Goal: Task Accomplishment & Management: Manage account settings

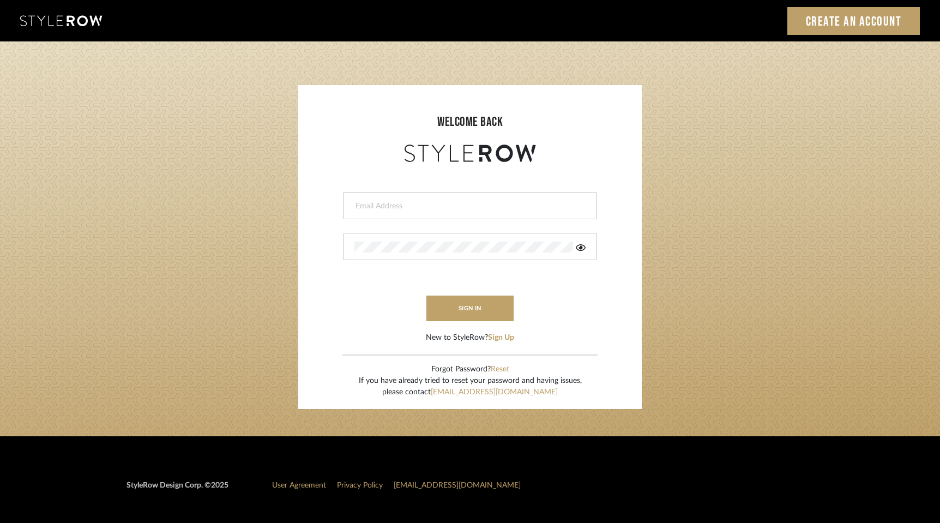
type input "[PERSON_NAME][EMAIL_ADDRESS][DOMAIN_NAME]"
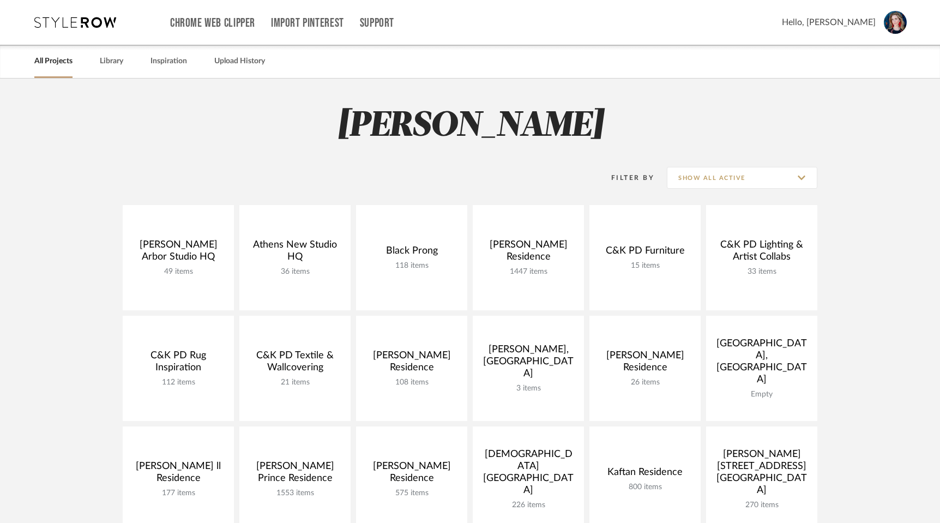
click at [372, 158] on div "Filter By Show All Active" at bounding box center [470, 178] width 694 height 54
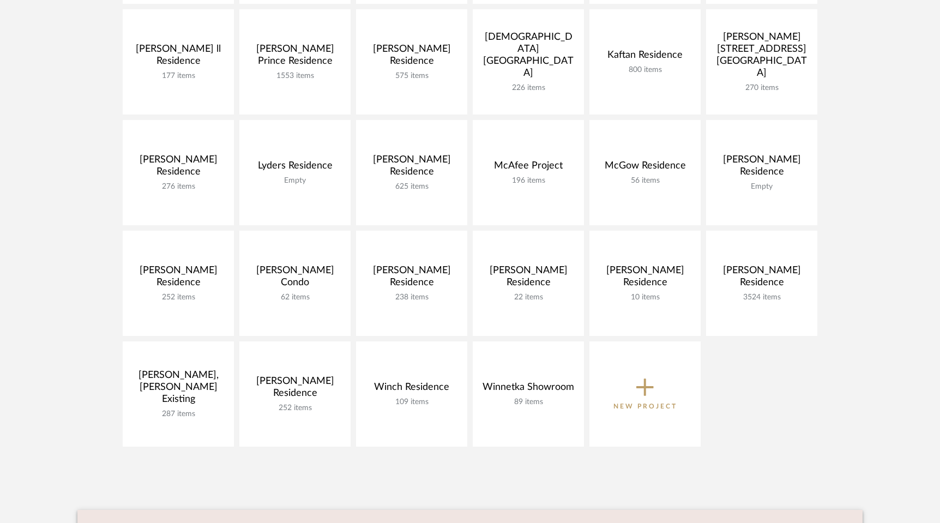
scroll to position [416, 0]
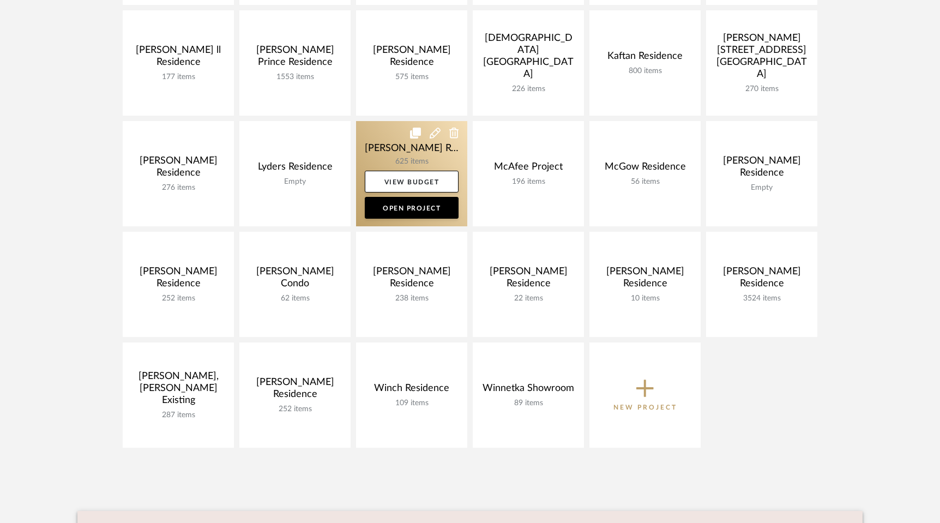
click at [382, 153] on link at bounding box center [411, 173] width 111 height 105
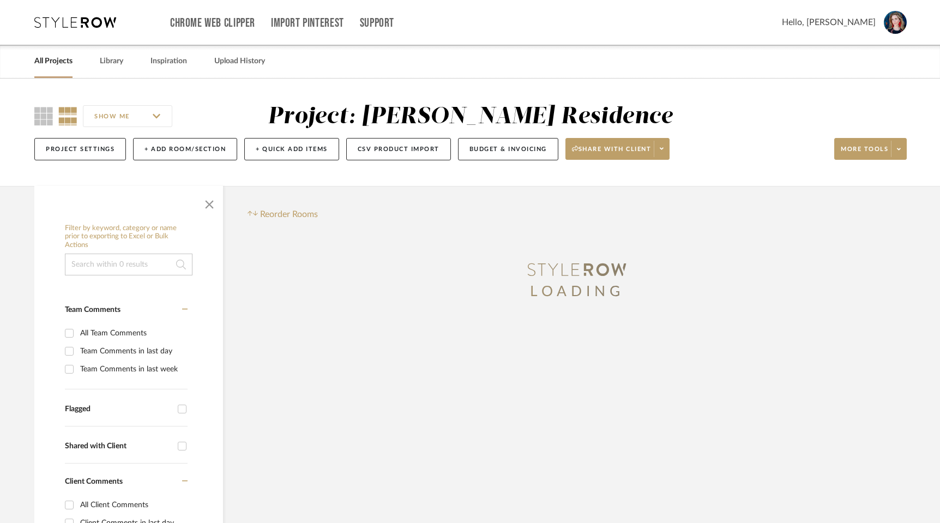
drag, startPoint x: 38, startPoint y: 113, endPoint x: 95, endPoint y: 137, distance: 62.1
click at [38, 112] on icon at bounding box center [43, 116] width 19 height 19
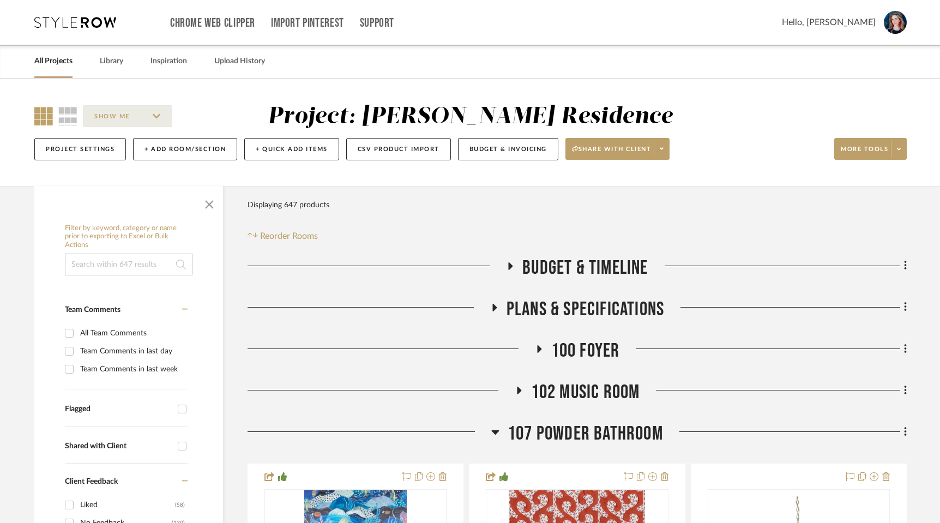
drag, startPoint x: 217, startPoint y: 203, endPoint x: 222, endPoint y: 204, distance: 5.6
click at [217, 203] on span "button" at bounding box center [209, 202] width 26 height 26
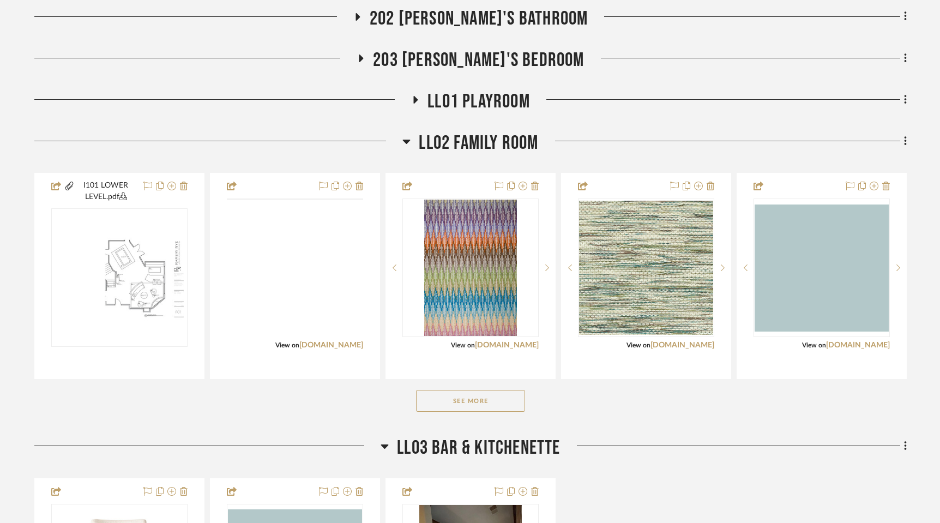
scroll to position [1220, 0]
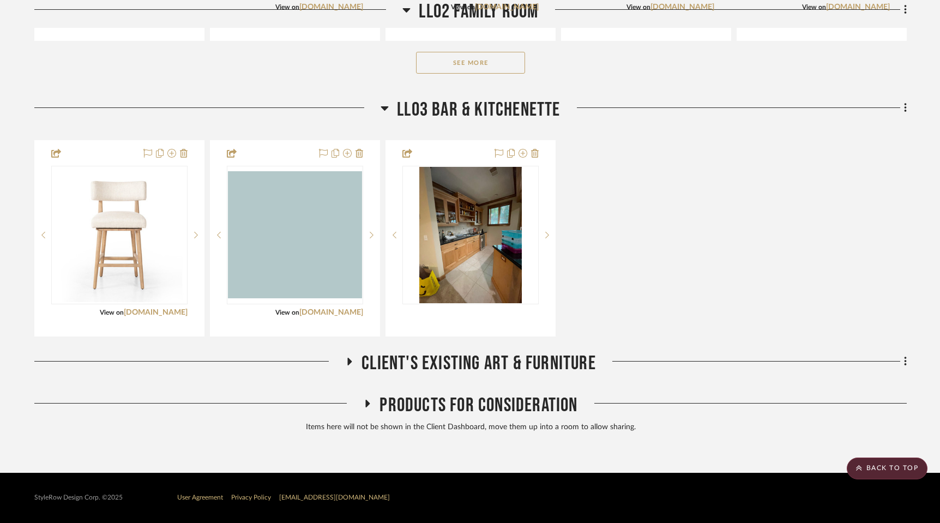
drag, startPoint x: 371, startPoint y: 403, endPoint x: 382, endPoint y: 400, distance: 11.4
click at [371, 403] on icon at bounding box center [367, 403] width 13 height 8
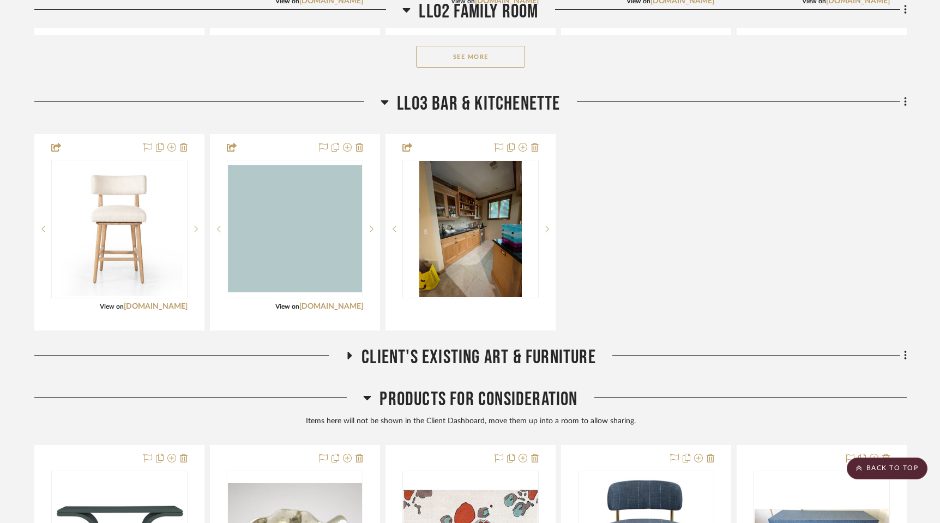
scroll to position [1461, 0]
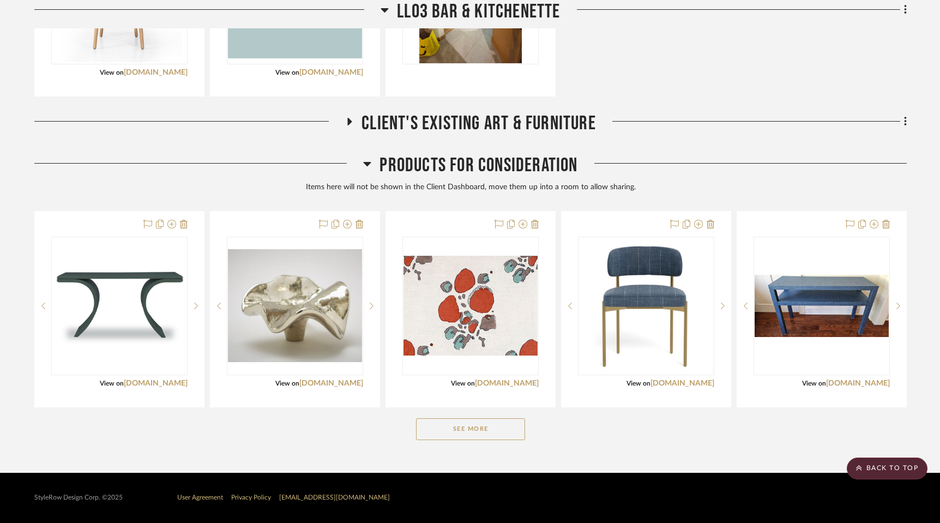
click at [457, 441] on div "See More" at bounding box center [470, 429] width 872 height 44
click at [448, 433] on button "See More" at bounding box center [470, 429] width 109 height 22
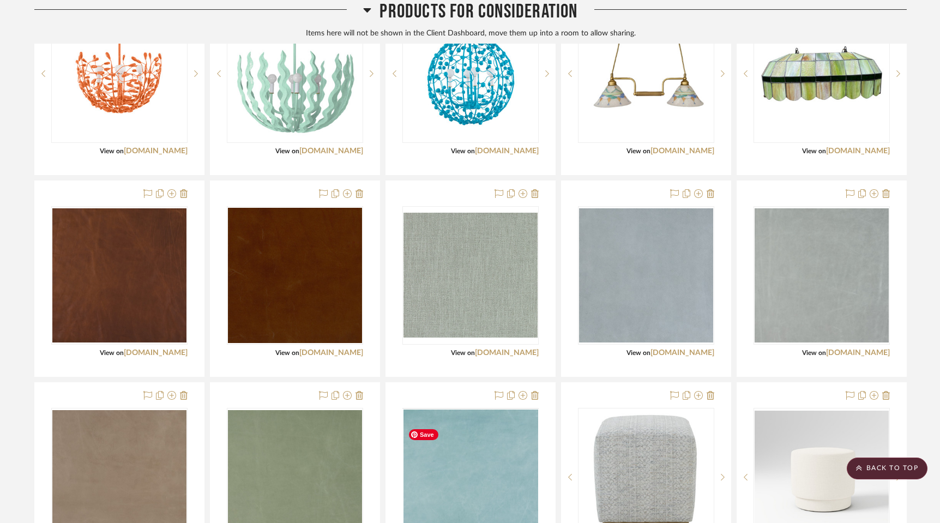
scroll to position [2895, 0]
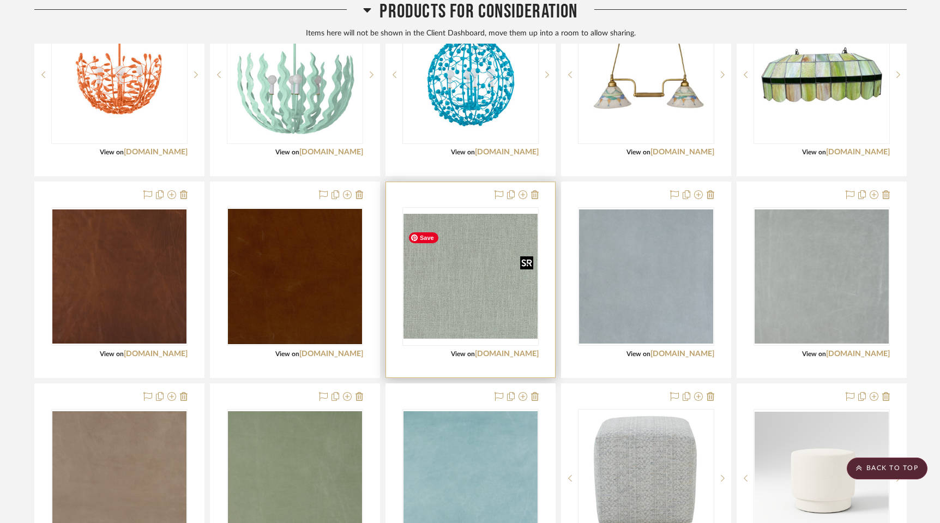
click at [474, 318] on img "0" at bounding box center [470, 276] width 134 height 125
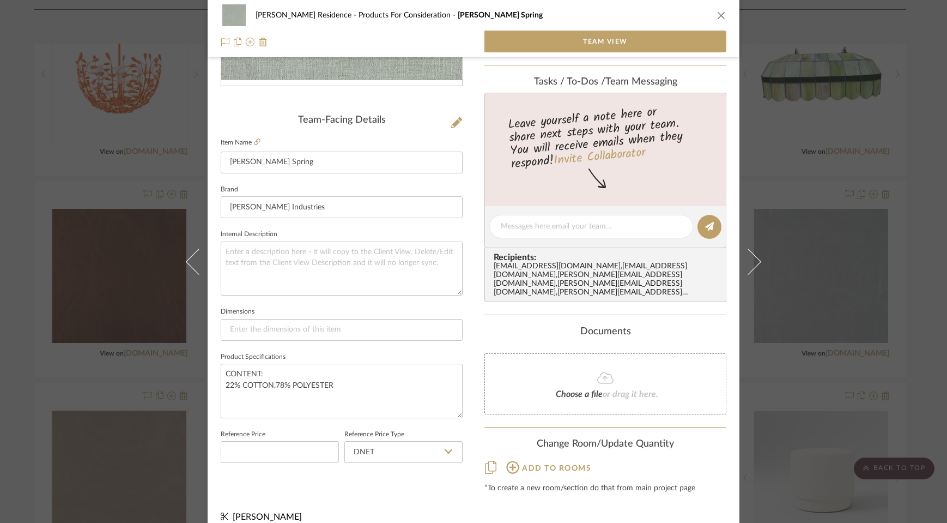
scroll to position [230, 0]
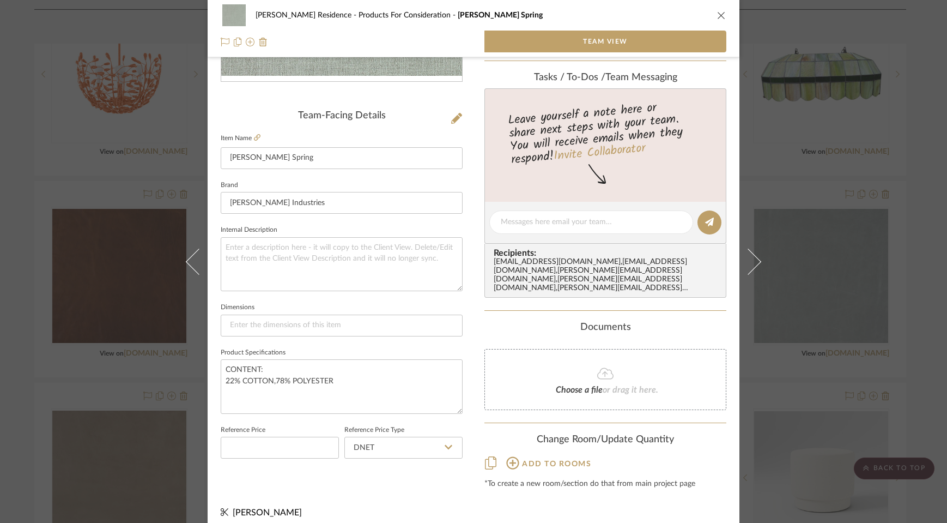
click at [506, 456] on icon at bounding box center [512, 462] width 13 height 13
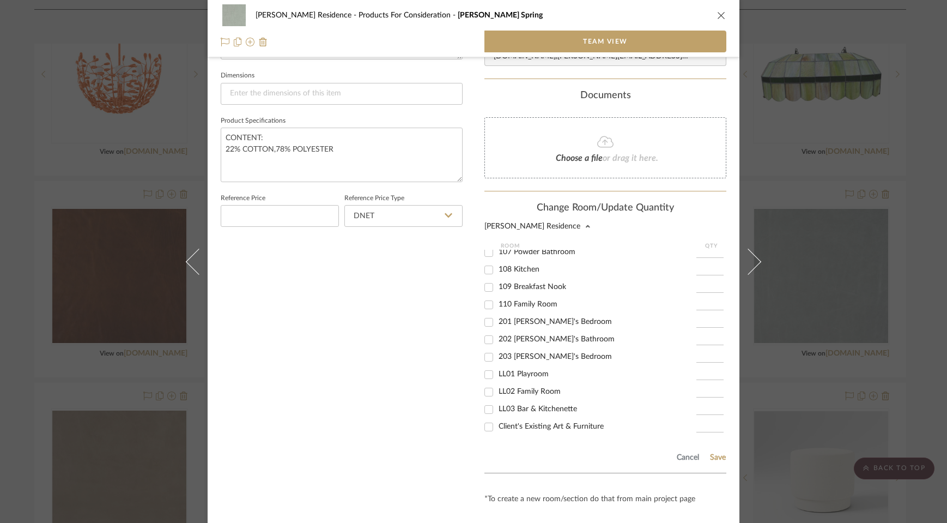
scroll to position [477, 0]
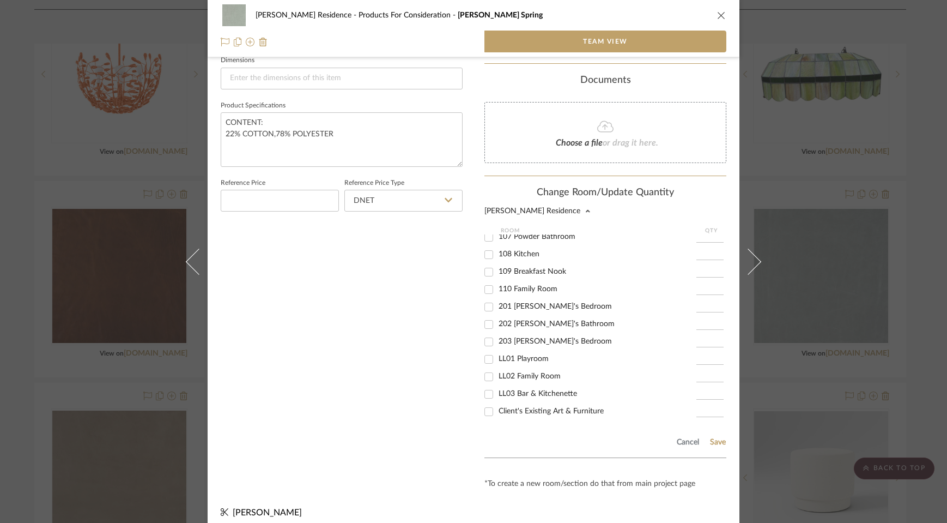
click at [484, 368] on input "LL02 Family Room" at bounding box center [488, 376] width 17 height 17
checkbox input "true"
type input "1"
click at [716, 438] on button "Save" at bounding box center [718, 442] width 17 height 9
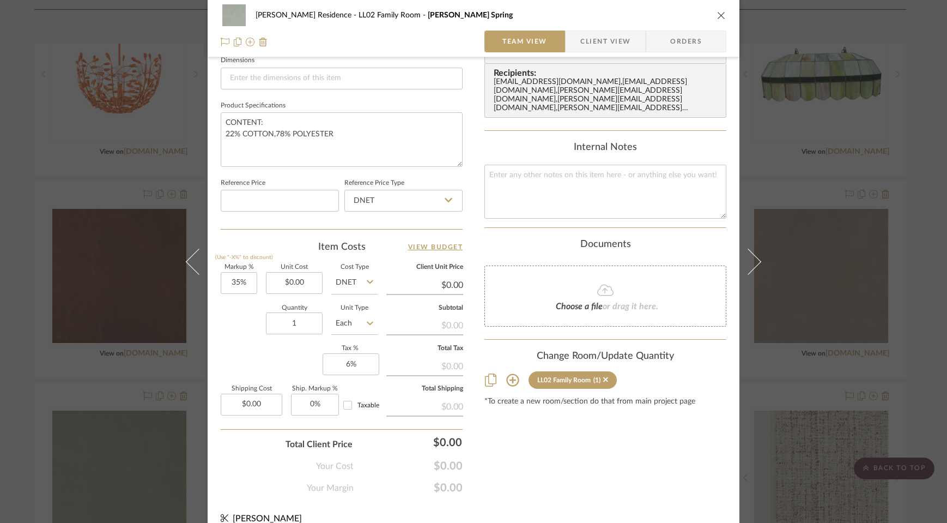
click at [717, 13] on icon "close" at bounding box center [721, 15] width 9 height 9
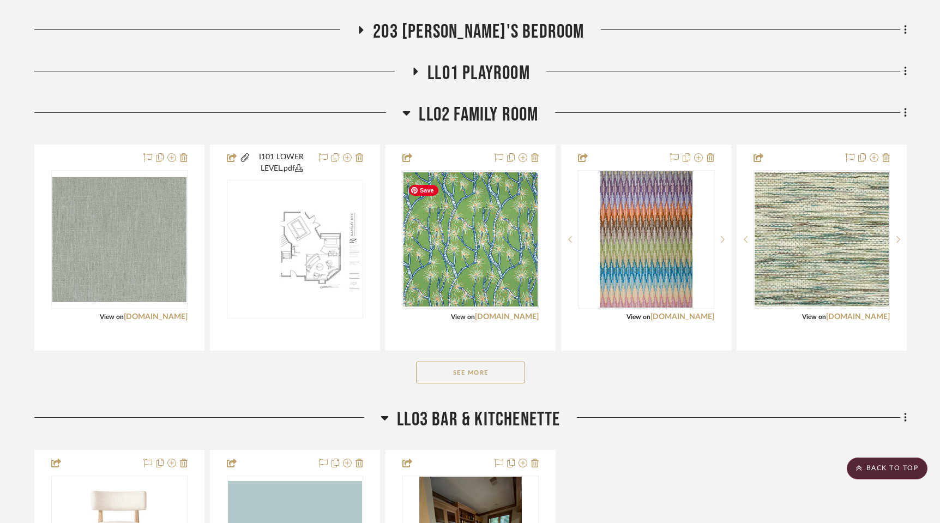
scroll to position [911, 0]
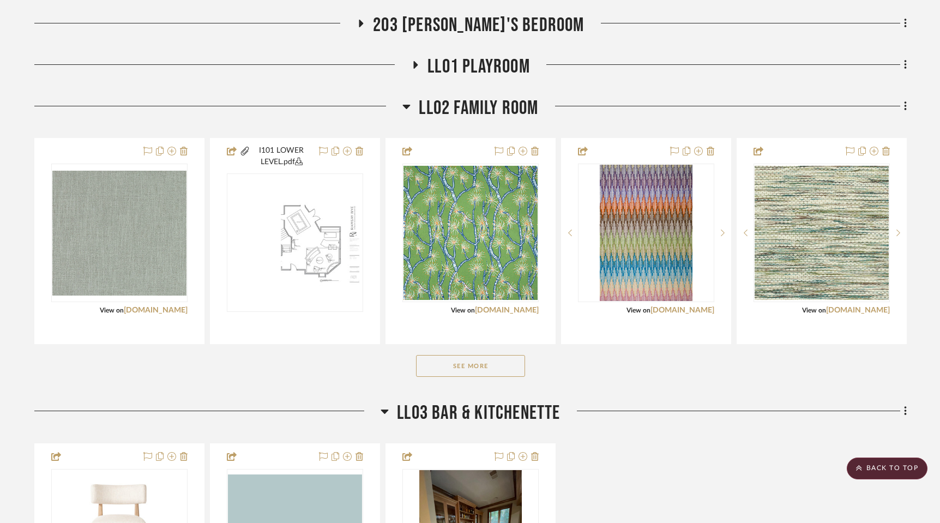
click at [472, 370] on button "See More" at bounding box center [470, 366] width 109 height 22
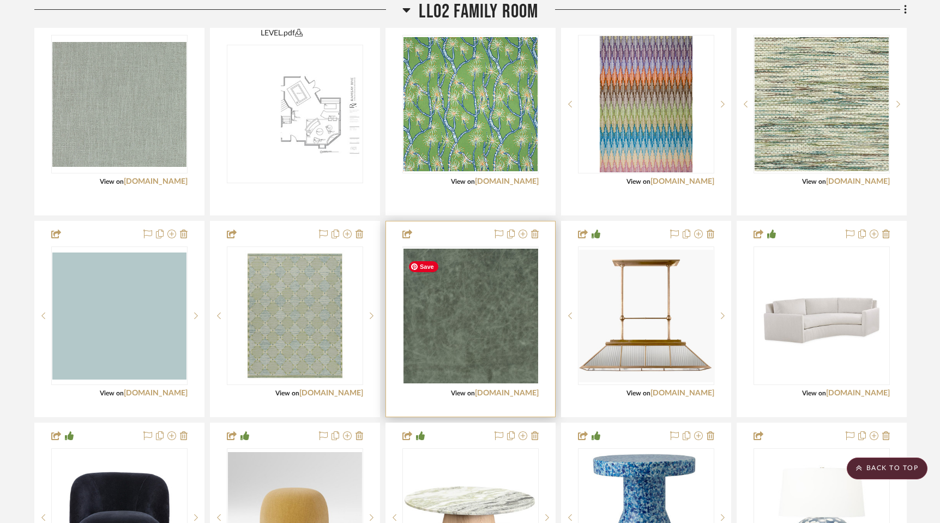
scroll to position [1043, 0]
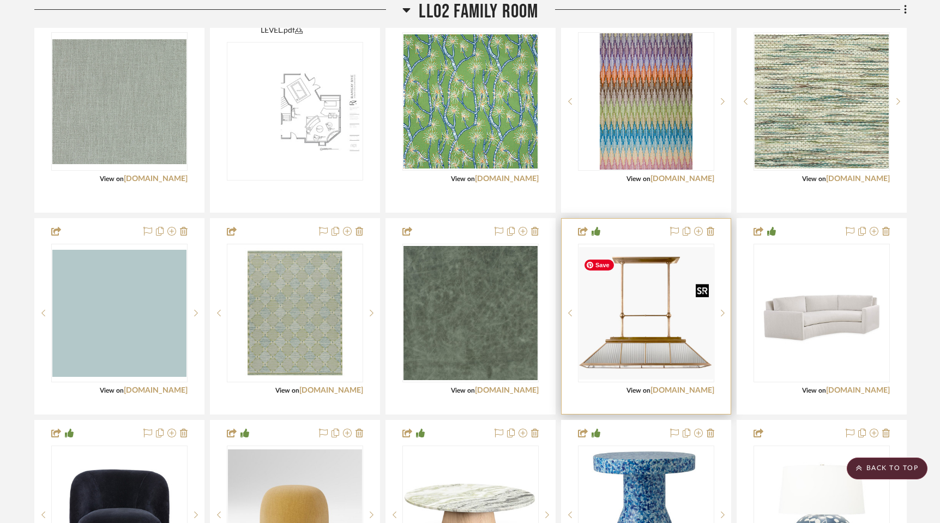
click at [648, 356] on img "0" at bounding box center [646, 313] width 134 height 132
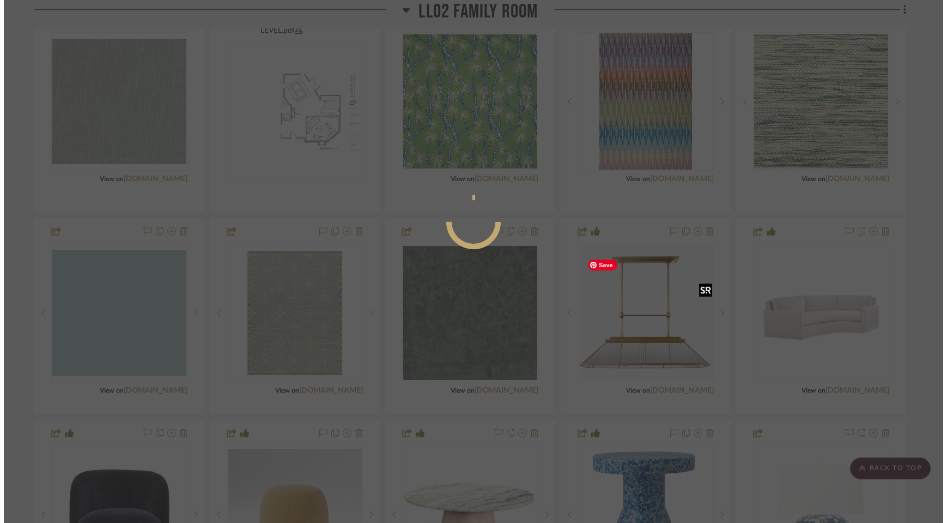
scroll to position [0, 0]
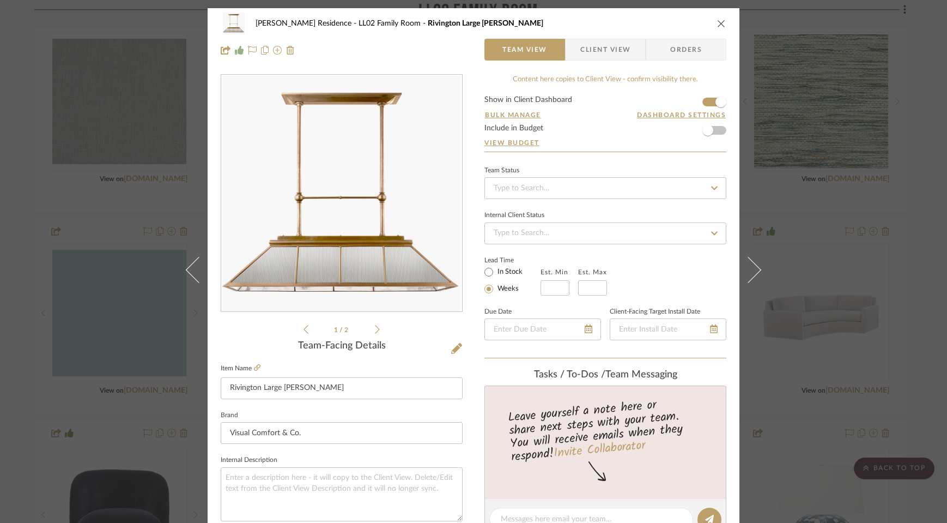
click at [717, 22] on icon "close" at bounding box center [721, 23] width 9 height 9
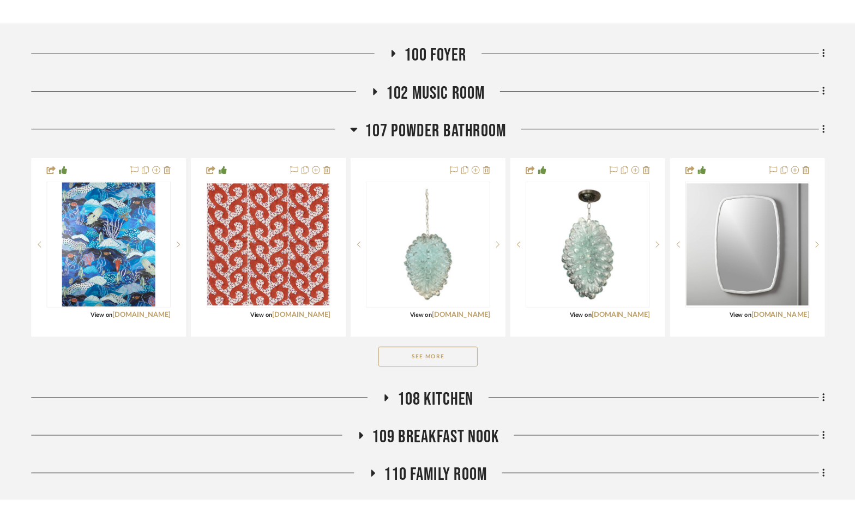
scroll to position [316, 0]
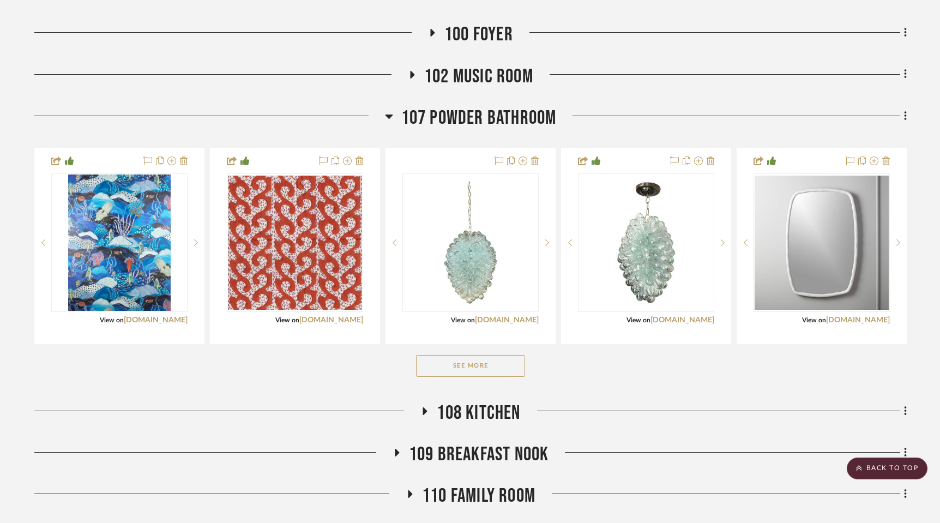
click at [387, 118] on icon at bounding box center [389, 116] width 8 height 4
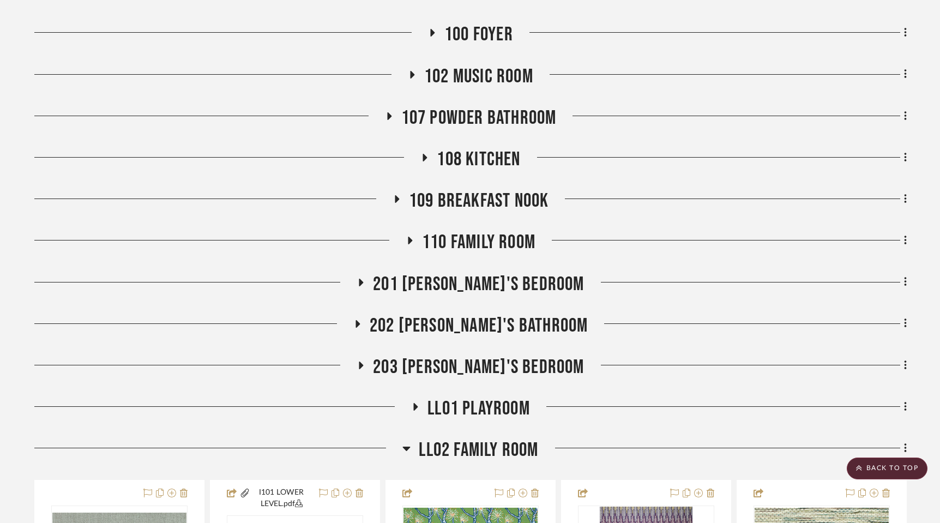
click at [407, 455] on icon at bounding box center [406, 447] width 8 height 13
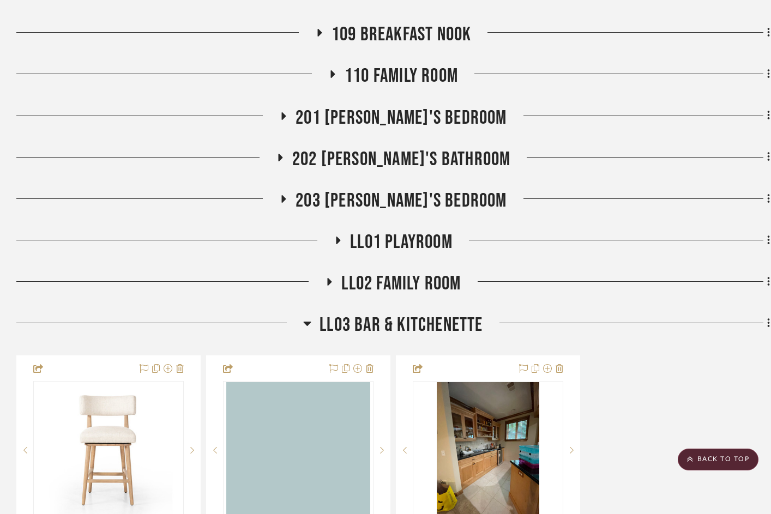
scroll to position [513, 0]
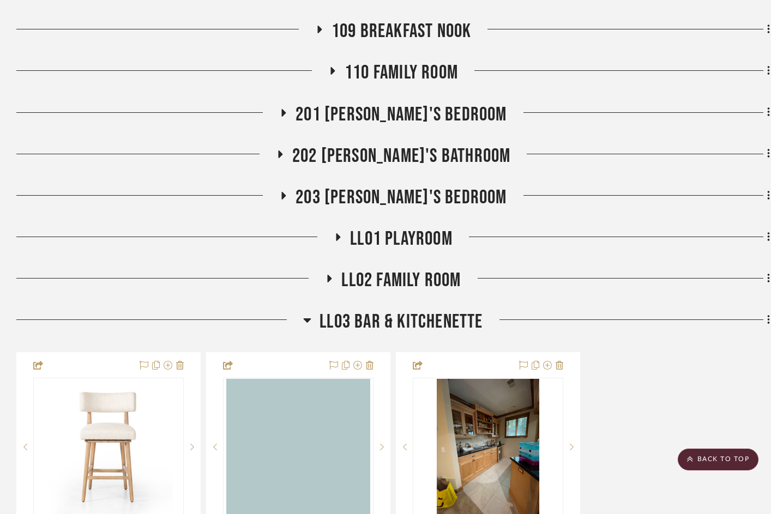
click at [328, 282] on icon at bounding box center [330, 279] width 4 height 8
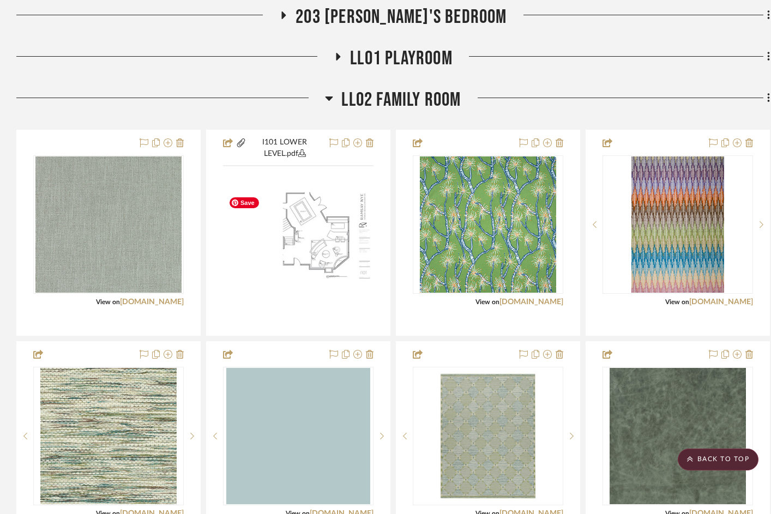
scroll to position [734, 0]
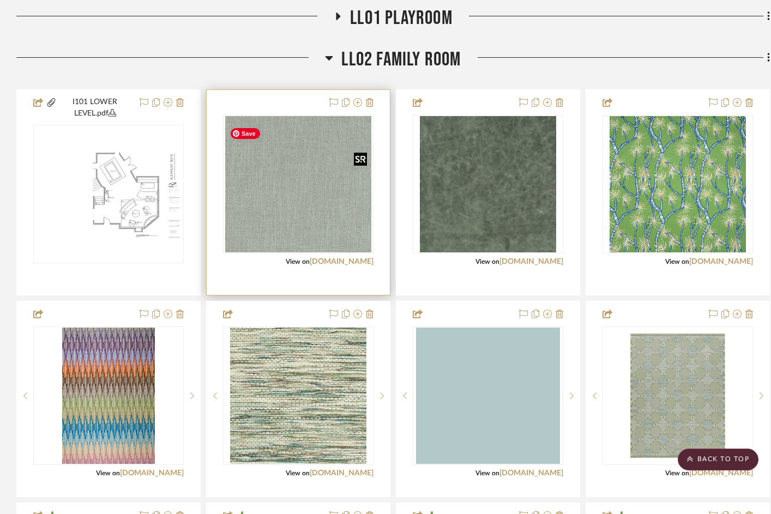
click at [313, 217] on img "0" at bounding box center [298, 184] width 146 height 136
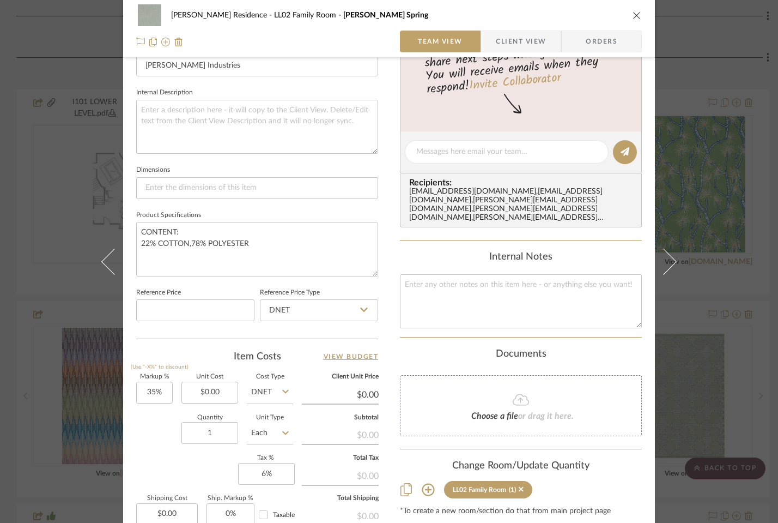
scroll to position [373, 0]
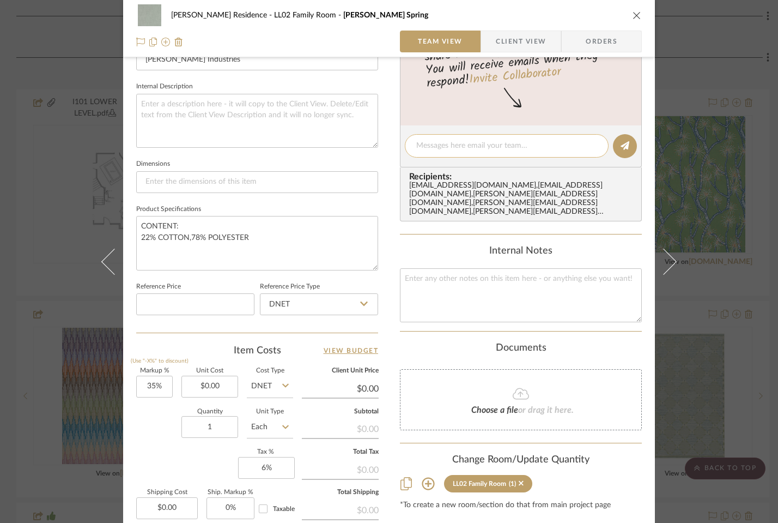
click at [480, 148] on textarea at bounding box center [506, 145] width 181 height 11
click at [636, 15] on icon "close" at bounding box center [637, 15] width 9 height 9
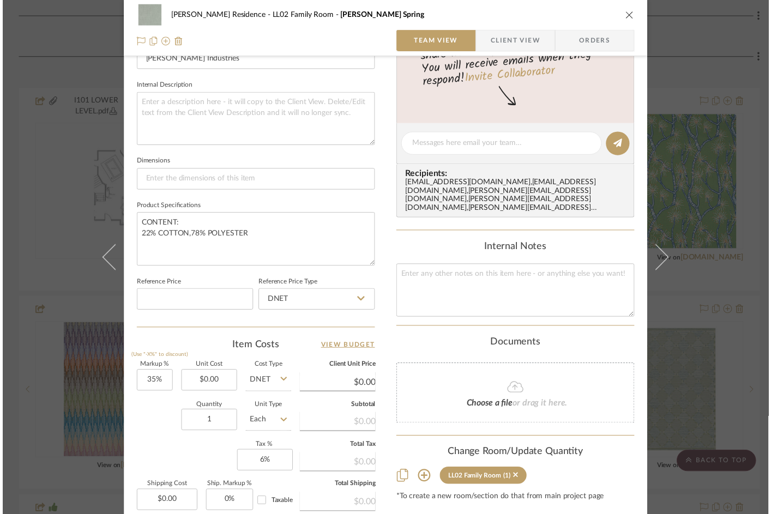
scroll to position [734, 0]
